Goal: Information Seeking & Learning: Learn about a topic

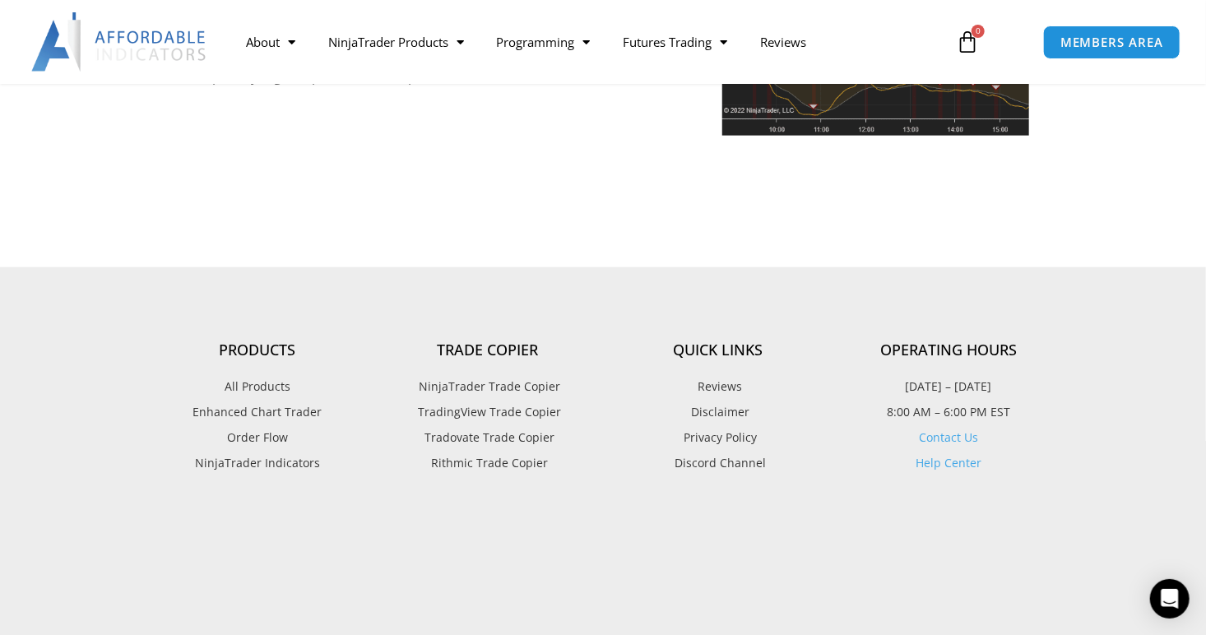
scroll to position [3948, 0]
click at [277, 376] on span "All Products" at bounding box center [258, 386] width 66 height 21
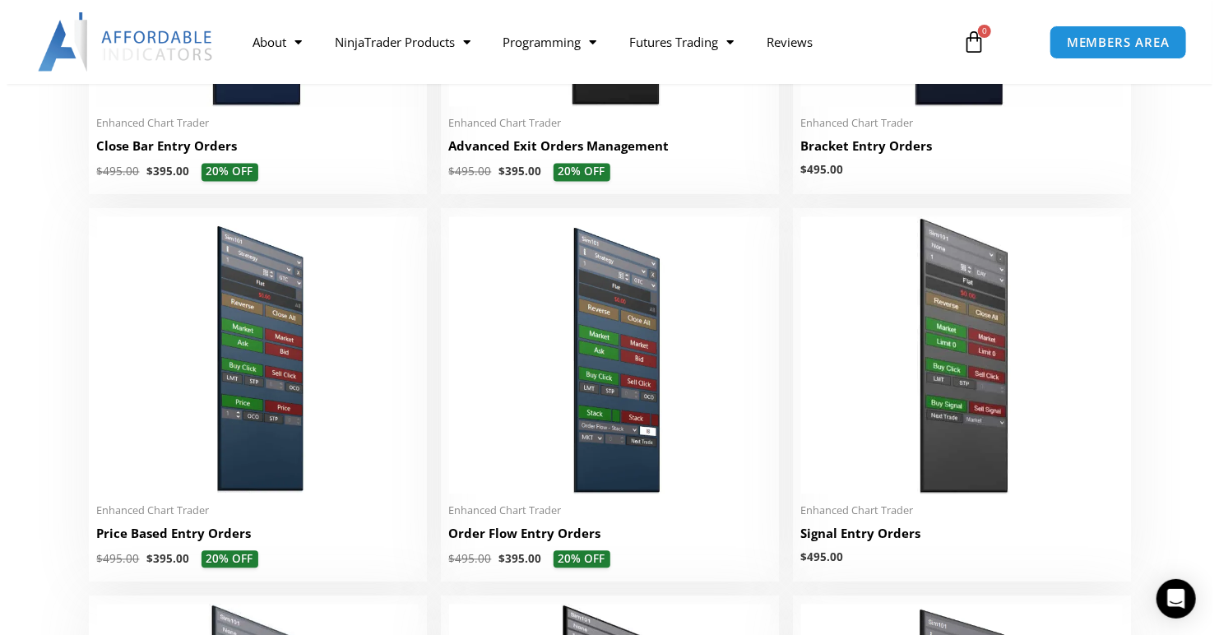
scroll to position [1398, 0]
